Goal: Find specific page/section: Find specific page/section

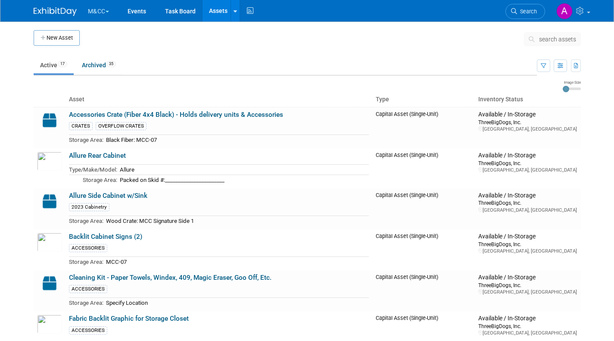
click at [96, 11] on button "M&CC" at bounding box center [103, 9] width 33 height 19
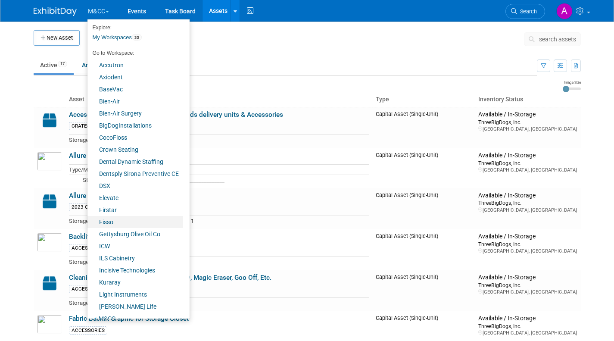
click at [111, 222] on link "Fisso" at bounding box center [135, 222] width 96 height 12
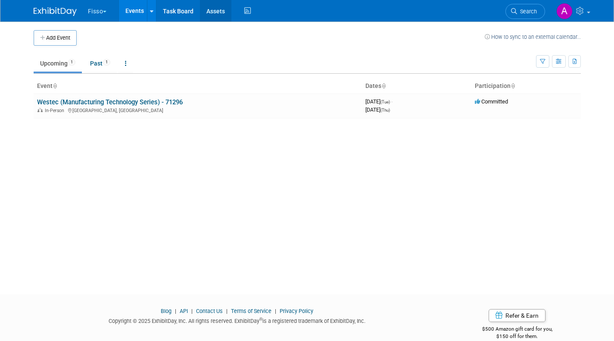
click at [216, 10] on link "Assets" at bounding box center [215, 11] width 31 height 22
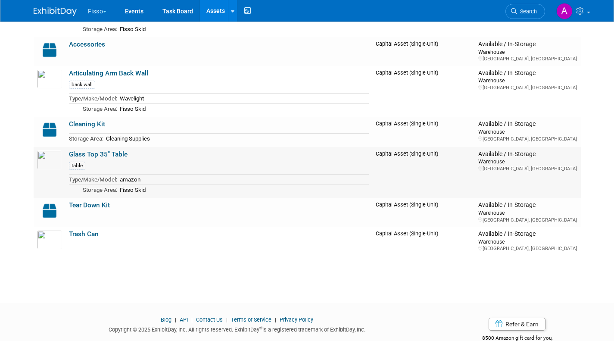
scroll to position [86, 0]
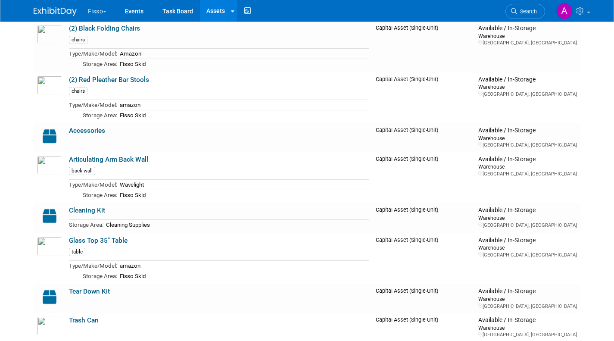
click at [78, 132] on link "Accessories" at bounding box center [87, 131] width 36 height 8
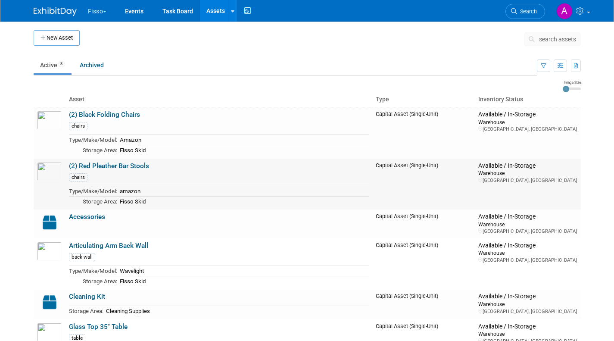
scroll to position [129, 0]
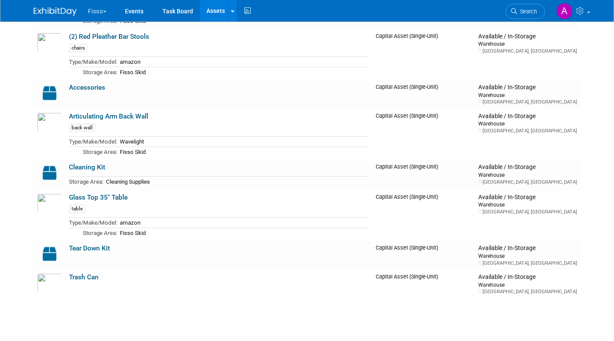
click at [84, 312] on div "New Asset search assets Choose the type of asset you'd like to create: Capital …" at bounding box center [307, 111] width 560 height 438
click at [384, 319] on div "New Asset search assets Choose the type of asset you'd like to create: Capital …" at bounding box center [307, 111] width 560 height 438
